Goal: Browse casually: Explore the website without a specific task or goal

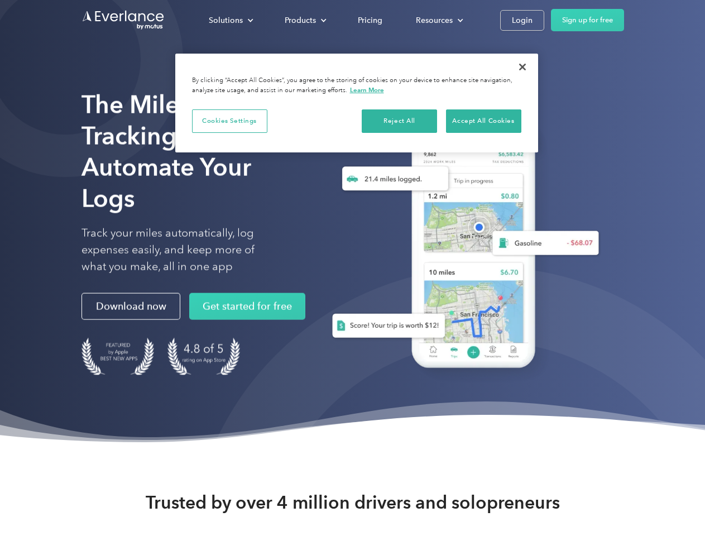
click at [230, 20] on div "Solutions" at bounding box center [226, 20] width 34 height 14
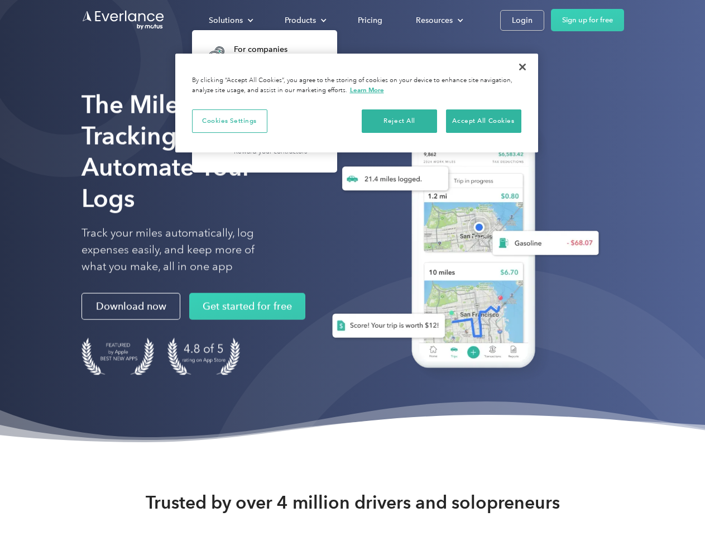
click at [304, 20] on div "Products" at bounding box center [300, 20] width 31 height 14
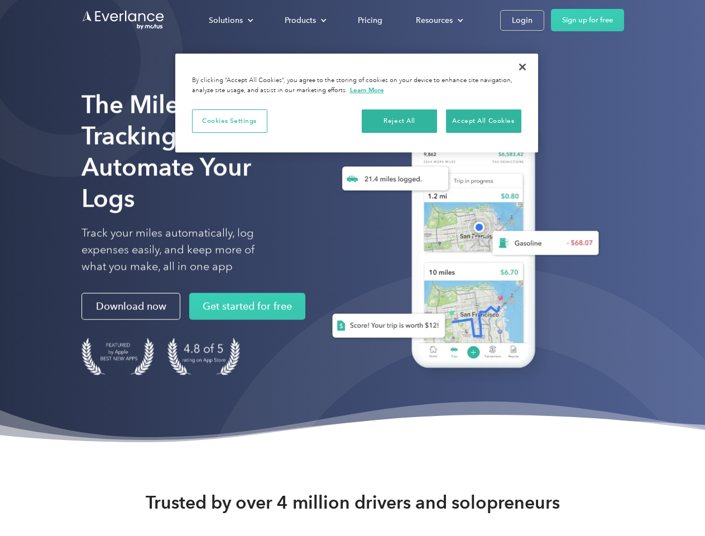
click at [438, 20] on div "Resources" at bounding box center [434, 20] width 37 height 14
click at [229, 121] on button "Cookies Settings" at bounding box center [229, 120] width 75 height 23
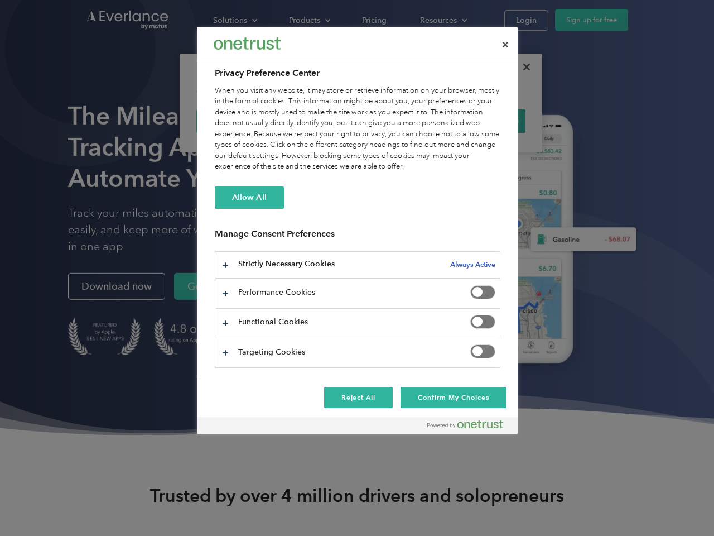
click at [400, 121] on div "When you visit any website, it may store or retrieve information on your browse…" at bounding box center [358, 128] width 286 height 87
click at [483, 121] on div "When you visit any website, it may store or retrieve information on your browse…" at bounding box center [358, 128] width 286 height 87
click at [522, 67] on div at bounding box center [357, 268] width 714 height 536
